Goal: Task Accomplishment & Management: Use online tool/utility

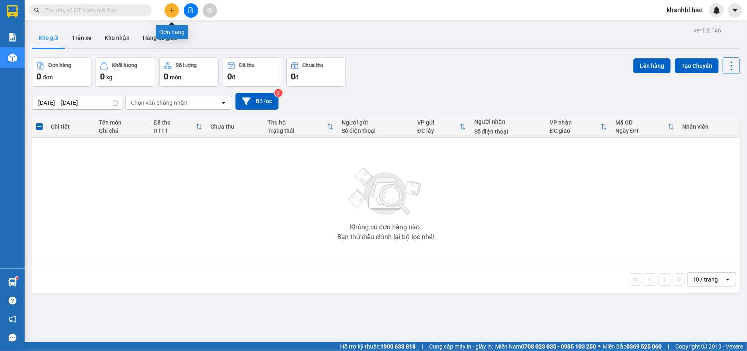
click at [170, 11] on icon "plus" at bounding box center [172, 10] width 6 height 6
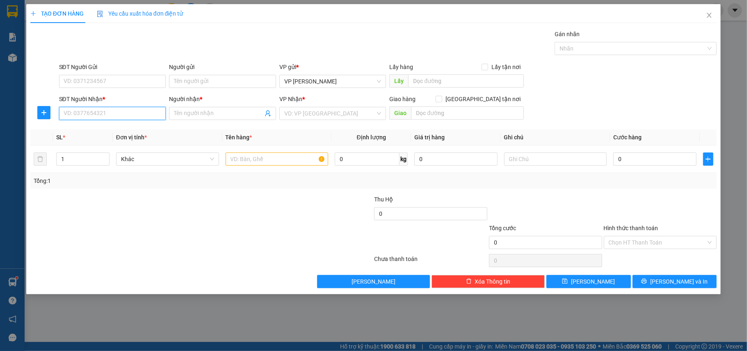
click at [143, 111] on input "SĐT Người Nhận *" at bounding box center [112, 113] width 107 height 13
type input "0939409986"
click at [89, 132] on div "0939409986 - phúc" at bounding box center [112, 130] width 97 height 9
type input "phúc"
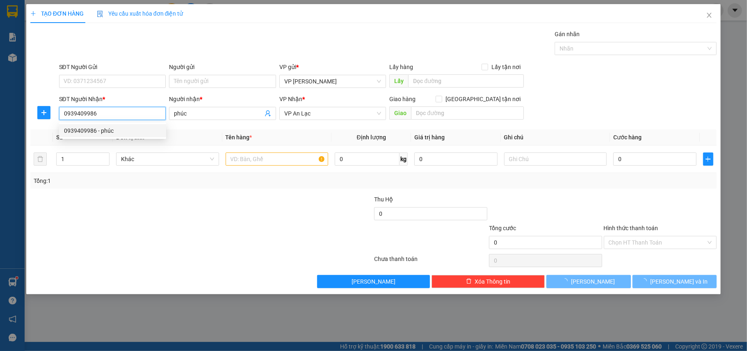
type input "30.000"
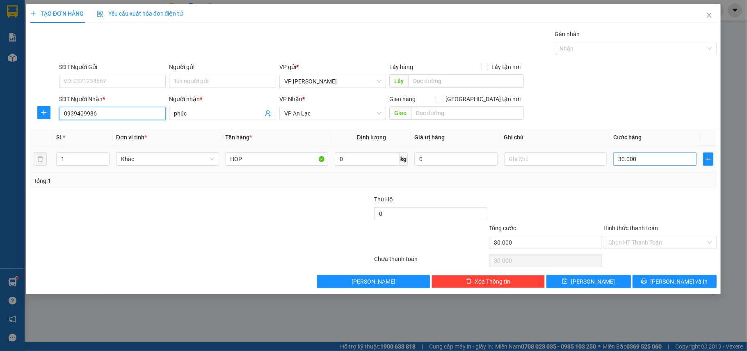
type input "0939409986"
click at [641, 165] on input "30.000" at bounding box center [655, 158] width 83 height 13
type input "0"
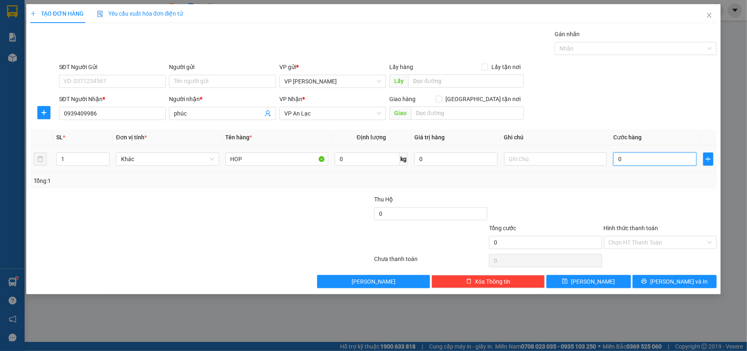
type input "001"
type input "1"
type input "001"
click at [557, 155] on input "text" at bounding box center [555, 158] width 103 height 13
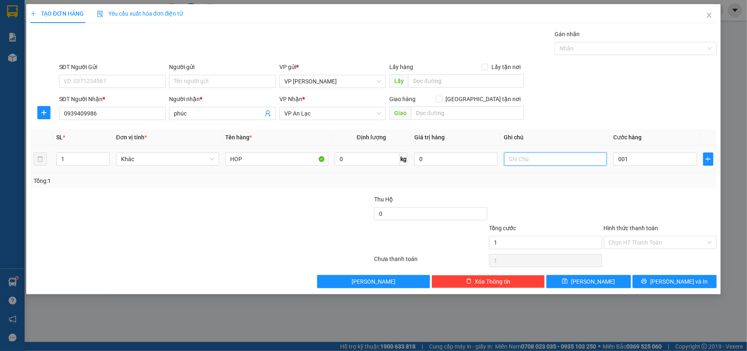
type input "1.000"
type input "ĐỒ KHÁCH QUÊN"
click at [255, 158] on input "HOP" at bounding box center [277, 158] width 103 height 13
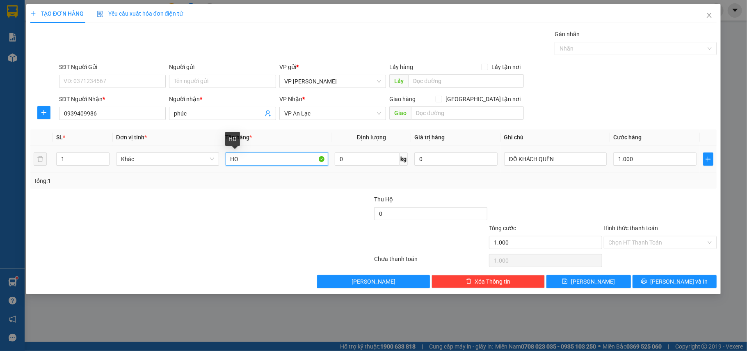
type input "H"
type input "[PERSON_NAME]"
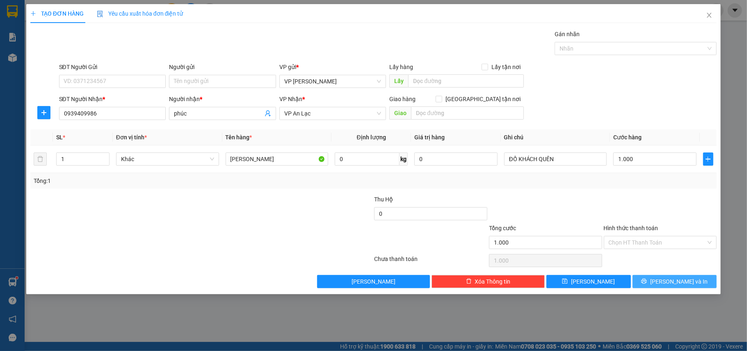
click at [647, 284] on icon "printer" at bounding box center [644, 281] width 6 height 6
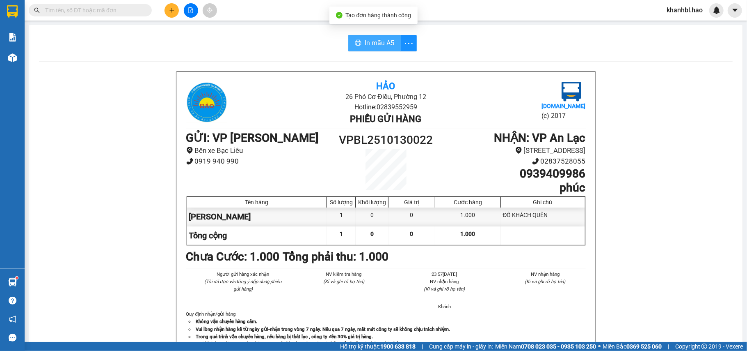
click at [373, 40] on span "In mẫu A5" at bounding box center [380, 43] width 30 height 10
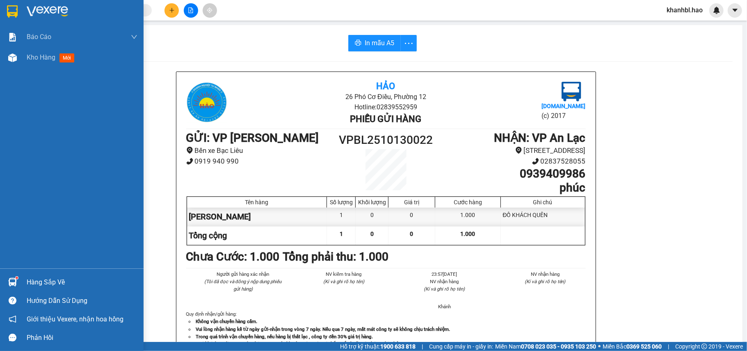
click at [12, 10] on img at bounding box center [12, 11] width 11 height 12
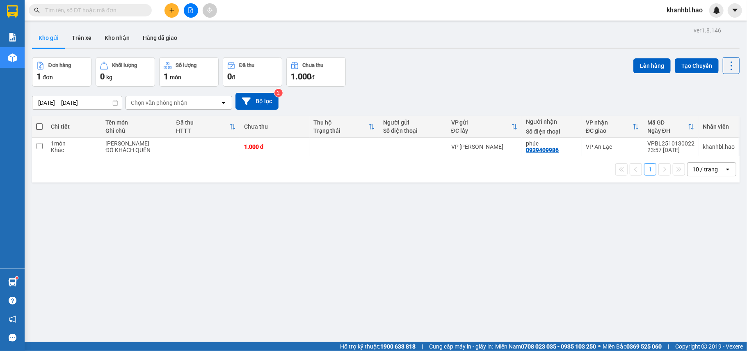
click at [38, 125] on span at bounding box center [39, 126] width 7 height 7
click at [39, 122] on input "checkbox" at bounding box center [39, 122] width 0 height 0
checkbox input "true"
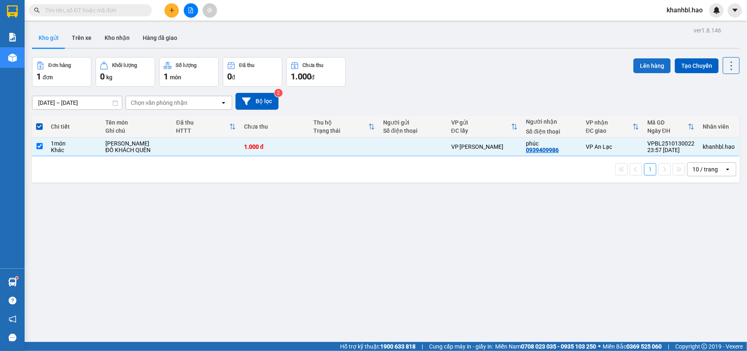
click at [642, 69] on button "Lên hàng" at bounding box center [652, 65] width 37 height 15
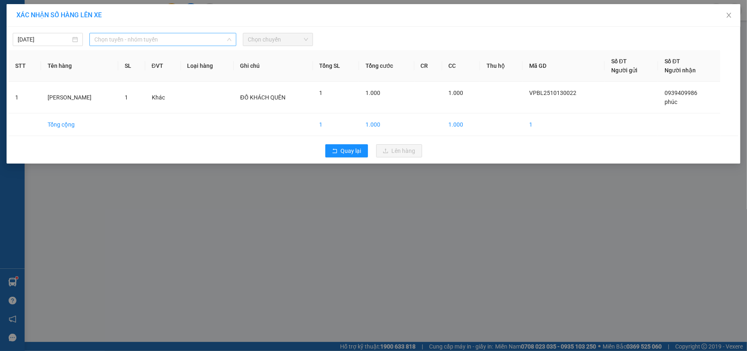
click at [138, 39] on span "Chọn tuyến - nhóm tuyến" at bounding box center [162, 39] width 137 height 12
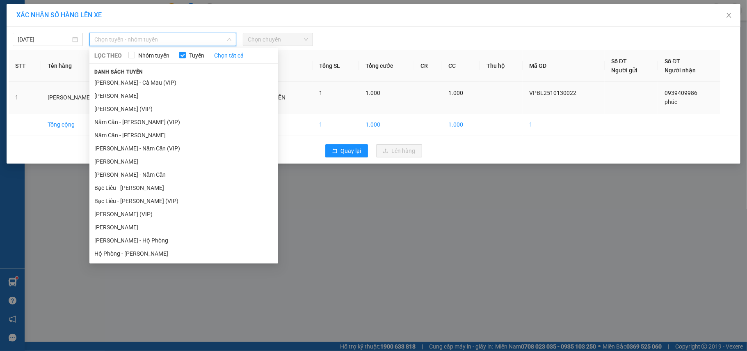
drag, startPoint x: 114, startPoint y: 94, endPoint x: 130, endPoint y: 88, distance: 17.7
click at [118, 92] on li "[PERSON_NAME]" at bounding box center [183, 95] width 189 height 13
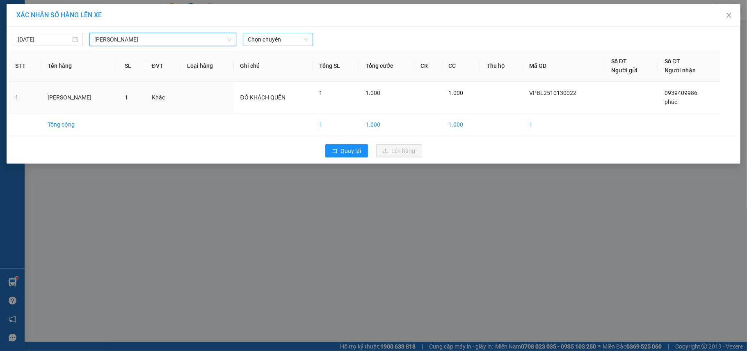
drag, startPoint x: 278, startPoint y: 39, endPoint x: 289, endPoint y: 35, distance: 11.3
click at [279, 37] on span "Chọn chuyến" at bounding box center [278, 39] width 60 height 12
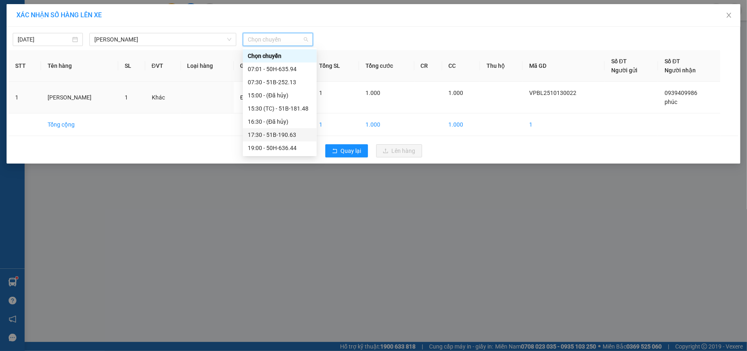
drag, startPoint x: 296, startPoint y: 134, endPoint x: 361, endPoint y: 144, distance: 66.0
click at [296, 134] on div "17:30 - 51B-190.63" at bounding box center [280, 134] width 64 height 9
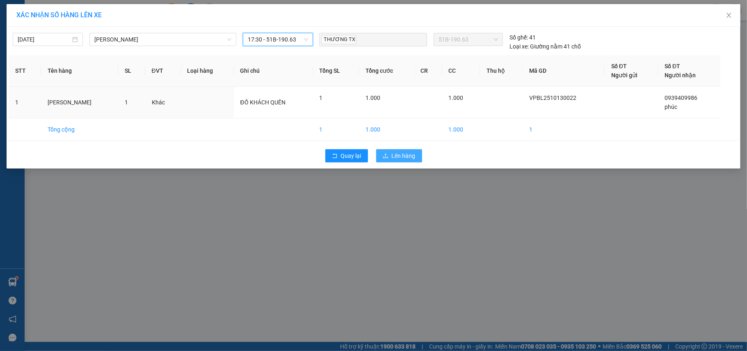
click at [403, 158] on span "Lên hàng" at bounding box center [404, 155] width 24 height 9
